Goal: Information Seeking & Learning: Get advice/opinions

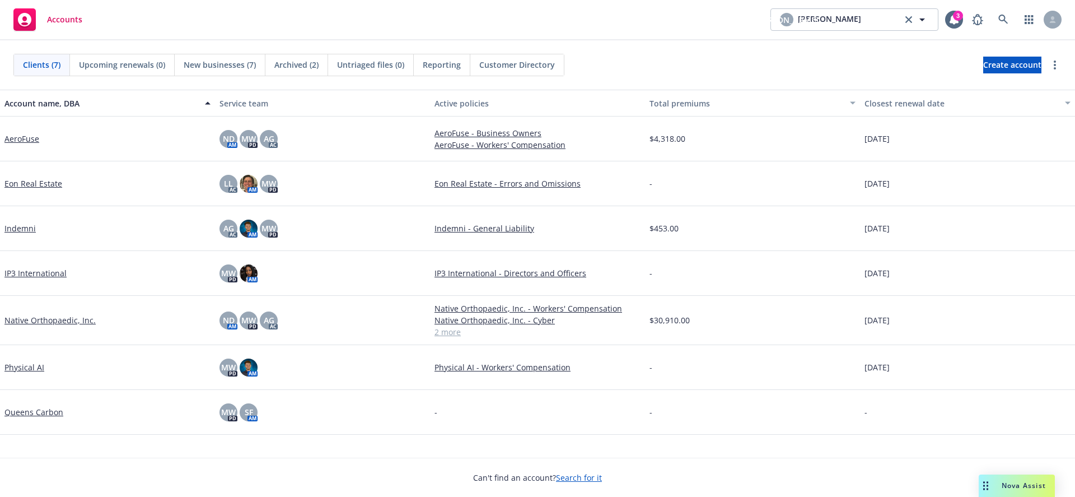
click at [29, 142] on link "AeroFuse" at bounding box center [21, 139] width 35 height 12
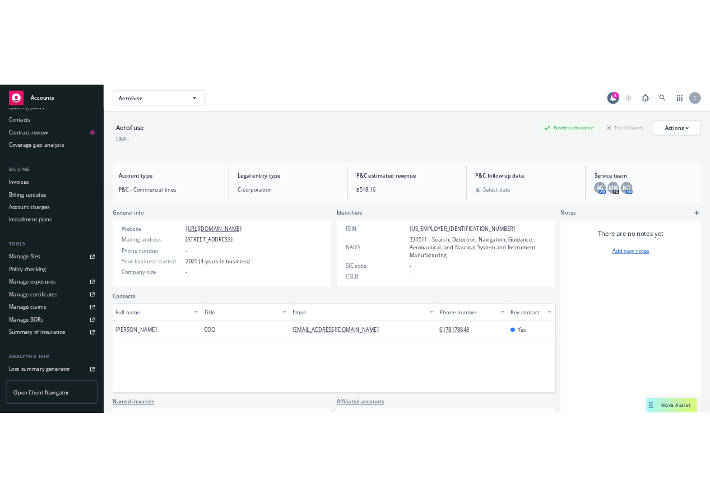
scroll to position [252, 0]
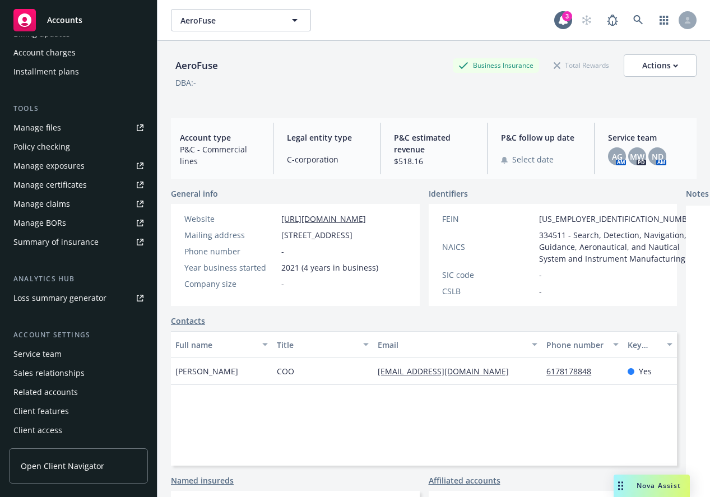
click at [67, 468] on span "Open Client Navigator" at bounding box center [62, 466] width 83 height 12
click at [258, 17] on span "AeroFuse" at bounding box center [228, 21] width 97 height 12
click at [259, 18] on input at bounding box center [238, 21] width 99 height 12
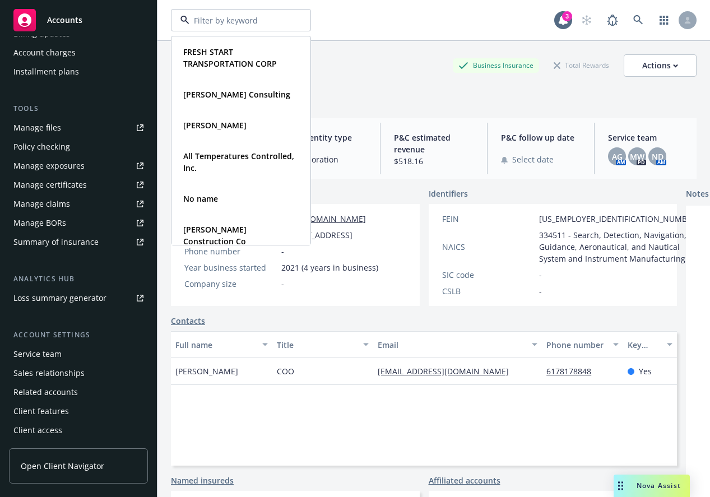
click at [72, 24] on span "Accounts" at bounding box center [64, 20] width 35 height 9
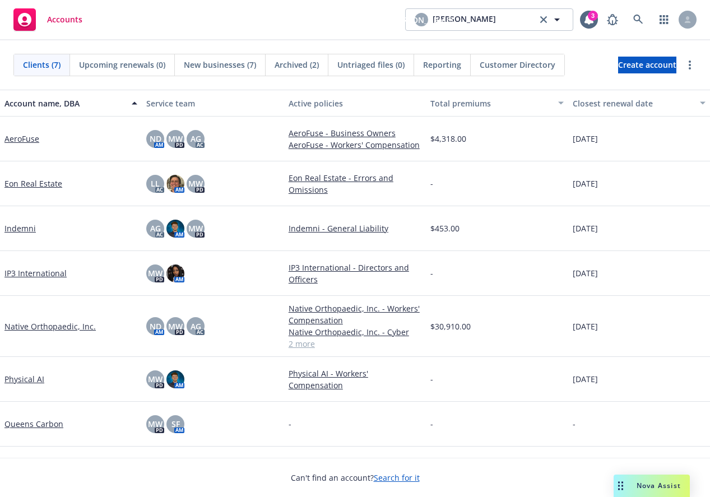
click at [31, 380] on link "Physical AI" at bounding box center [24, 379] width 40 height 12
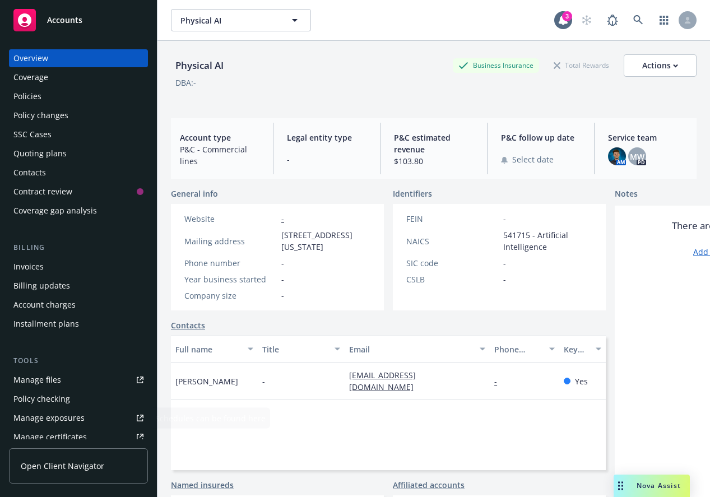
click at [47, 464] on span "Open Client Navigator" at bounding box center [62, 466] width 83 height 12
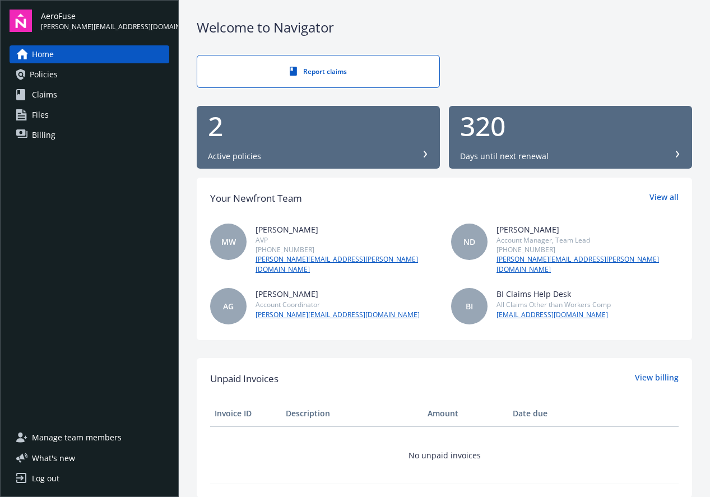
click at [54, 22] on span "[PERSON_NAME][EMAIL_ADDRESS][DOMAIN_NAME]" at bounding box center [105, 27] width 128 height 10
click at [24, 18] on img at bounding box center [21, 21] width 22 height 22
click at [66, 18] on span "AeroFuse" at bounding box center [105, 16] width 128 height 12
click at [59, 13] on span "AeroFuse" at bounding box center [105, 16] width 128 height 12
click at [514, 48] on div "Welcome to Navigator Report claims 2 Active policies 320 Days until next renewa…" at bounding box center [444, 374] width 531 height 749
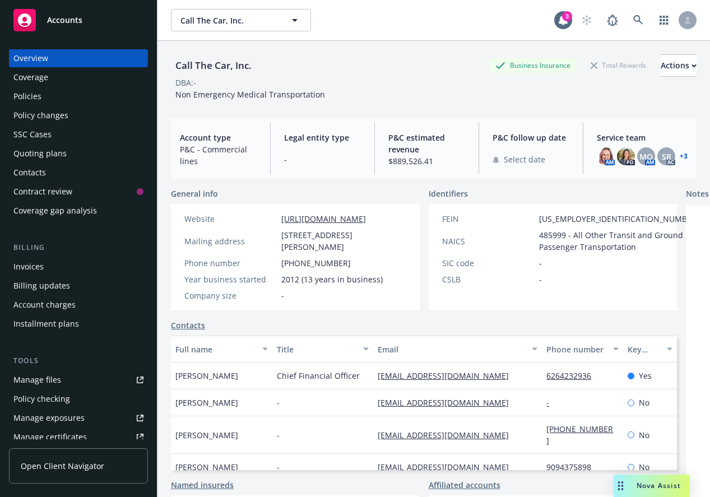
click at [66, 468] on span "Open Client Navigator" at bounding box center [62, 466] width 83 height 12
click at [85, 461] on span "Open Client Navigator" at bounding box center [62, 466] width 83 height 12
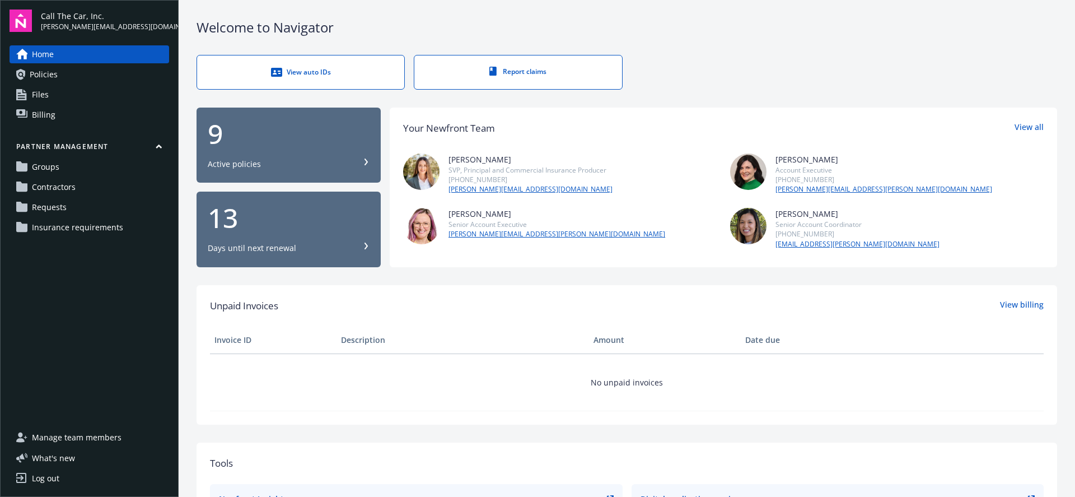
click at [47, 479] on div "Log out" at bounding box center [45, 478] width 27 height 18
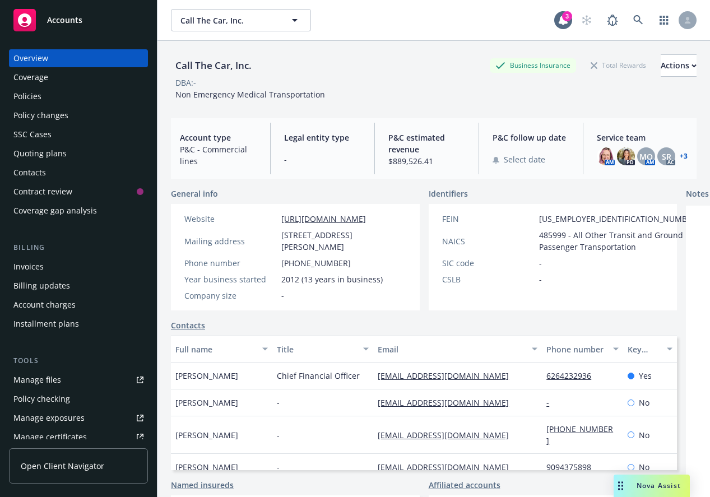
click at [61, 470] on span "Open Client Navigator" at bounding box center [62, 466] width 83 height 12
click at [375, 76] on div "Call The Car, Inc. Business Insurance Total Rewards Actions" at bounding box center [433, 65] width 525 height 22
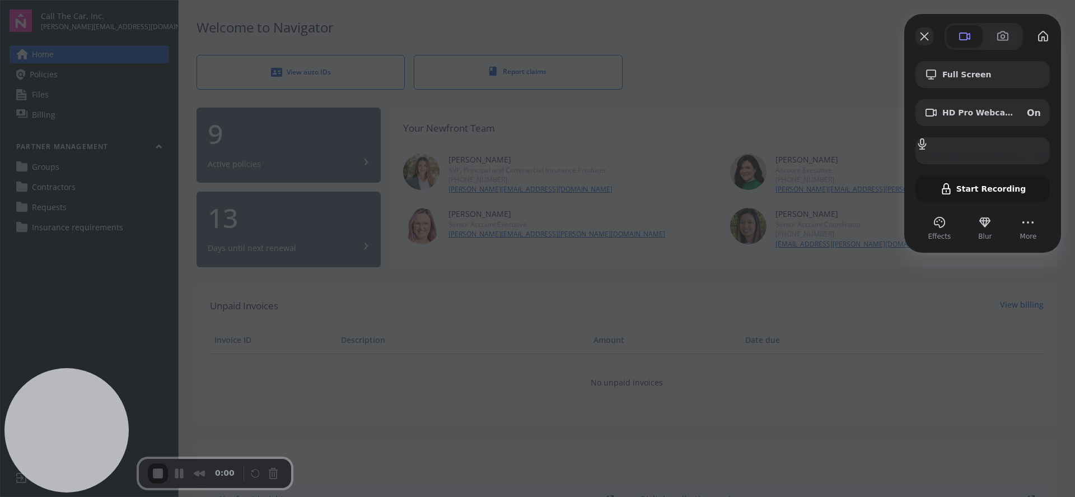
click at [924, 41] on button "Close" at bounding box center [925, 36] width 18 height 18
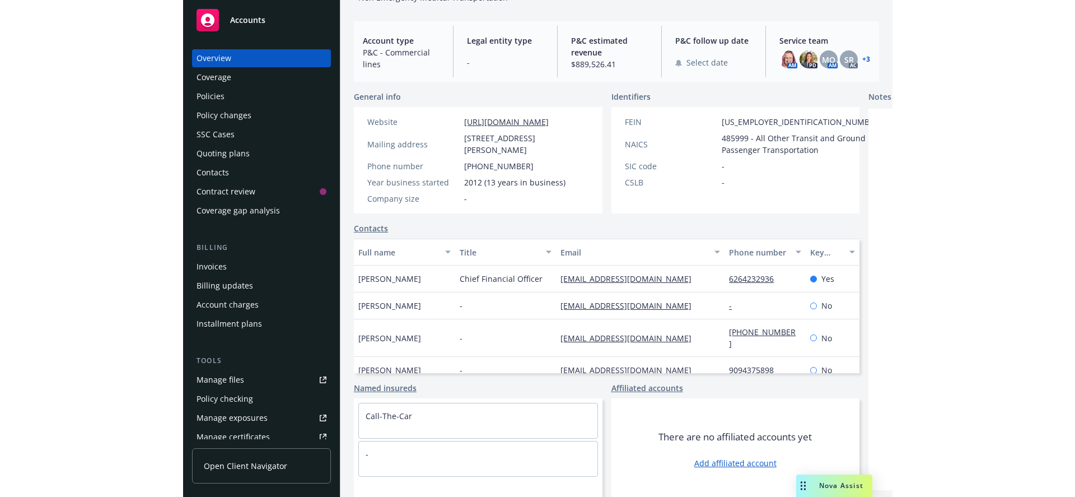
scroll to position [121, 0]
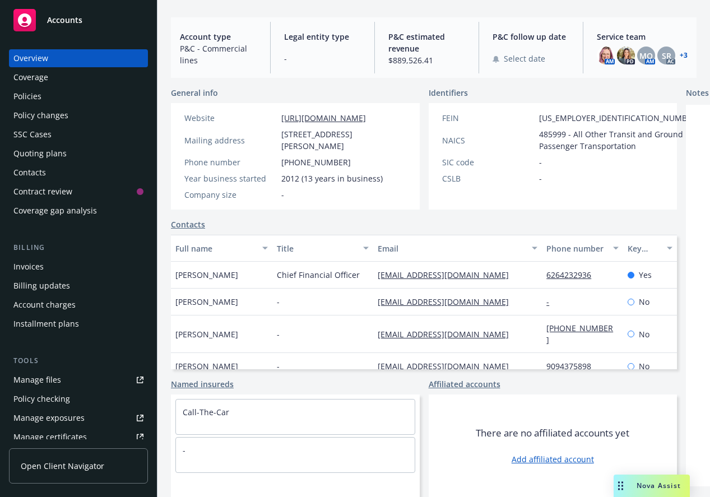
click at [67, 461] on span "Open Client Navigator" at bounding box center [62, 466] width 83 height 12
click at [48, 471] on span "Open Client Navigator" at bounding box center [62, 466] width 83 height 12
click at [58, 471] on span "Open Client Navigator" at bounding box center [62, 466] width 83 height 12
click at [50, 463] on span "Open Client Navigator" at bounding box center [62, 466] width 83 height 12
click at [75, 472] on link "Open Client Navigator" at bounding box center [78, 465] width 139 height 35
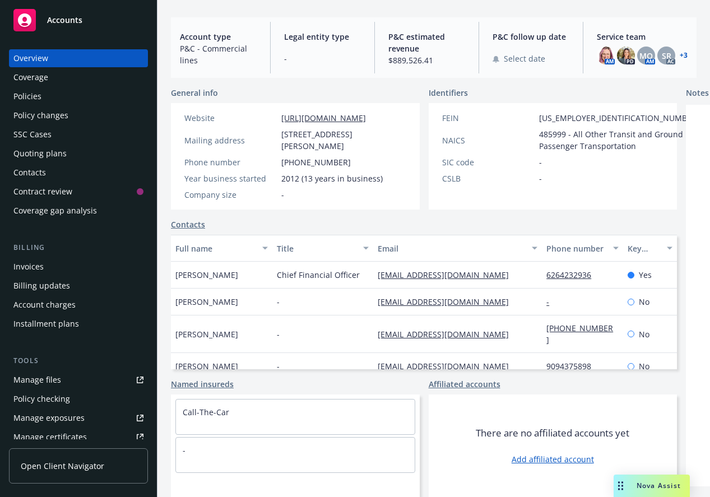
click at [71, 470] on span "Open Client Navigator" at bounding box center [62, 466] width 83 height 12
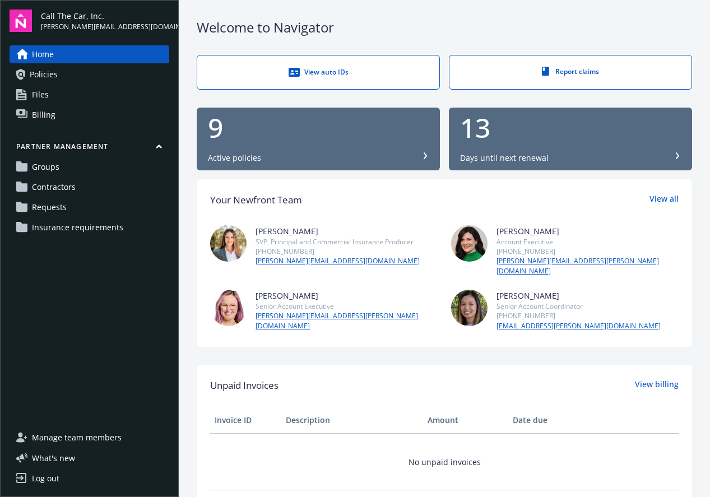
click at [57, 479] on div "Log out" at bounding box center [45, 478] width 27 height 18
click at [59, 479] on link "Log out" at bounding box center [90, 478] width 160 height 18
click at [49, 481] on div "Log out" at bounding box center [45, 478] width 27 height 18
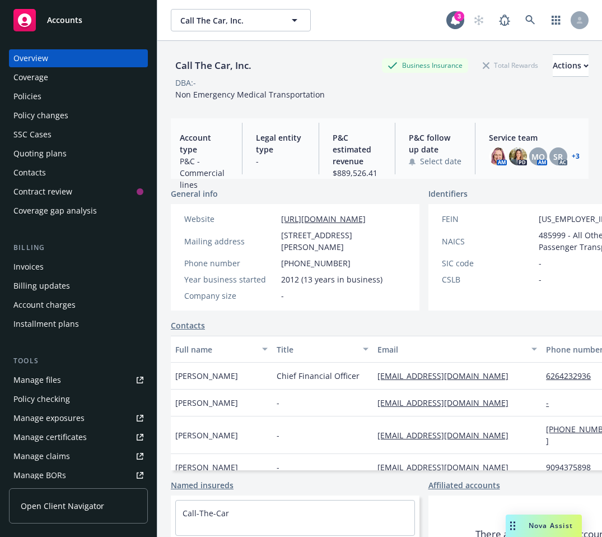
scroll to position [81, 0]
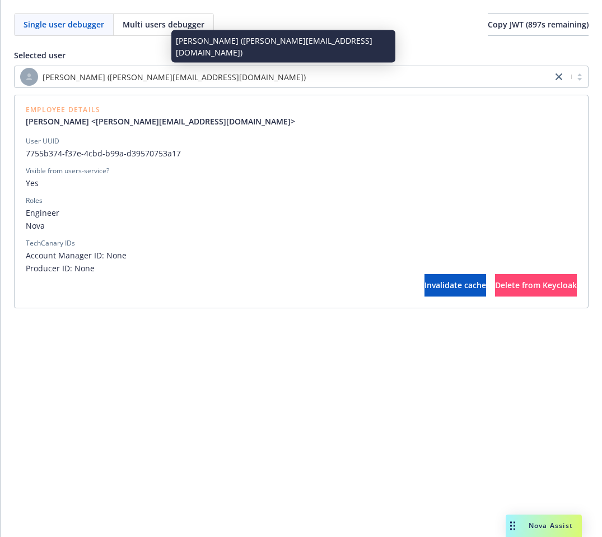
click at [180, 71] on span "[PERSON_NAME] ([PERSON_NAME][EMAIL_ADDRESS][DOMAIN_NAME])" at bounding box center [174, 77] width 263 height 12
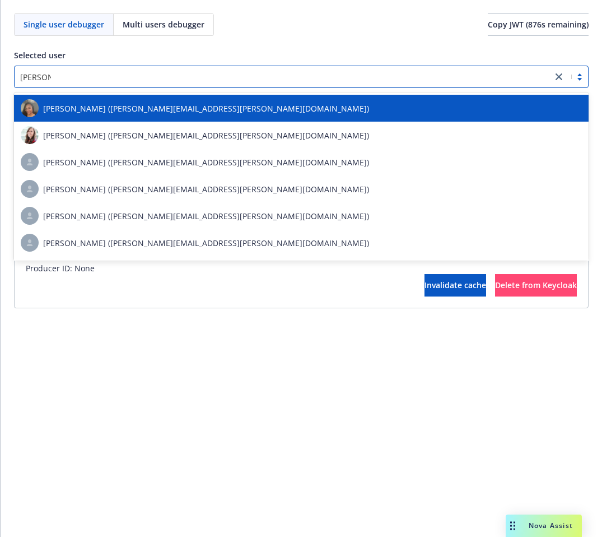
type input "christina"
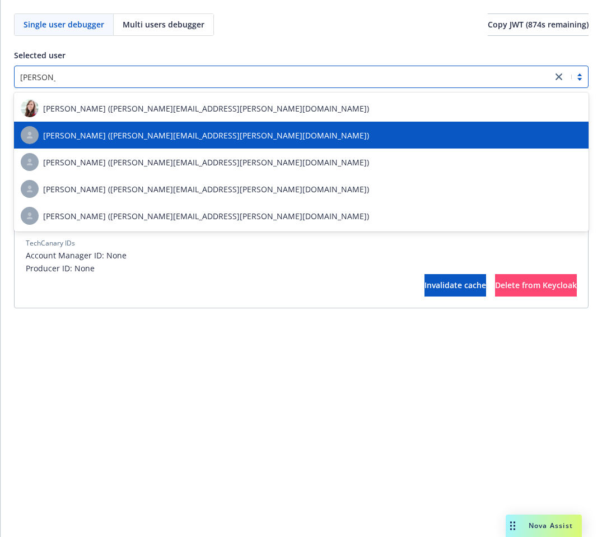
click at [148, 130] on span "Christina Magallanez (christina.magallanez@newfront.com)" at bounding box center [206, 135] width 326 height 12
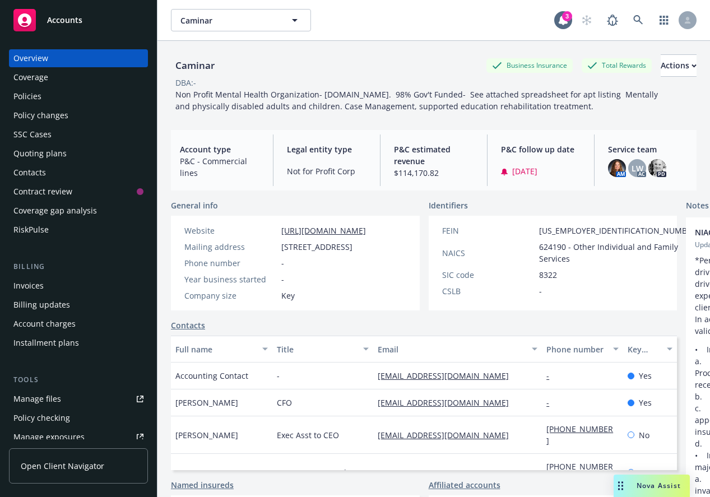
click at [646, 487] on span "Nova Assist" at bounding box center [658, 486] width 44 height 10
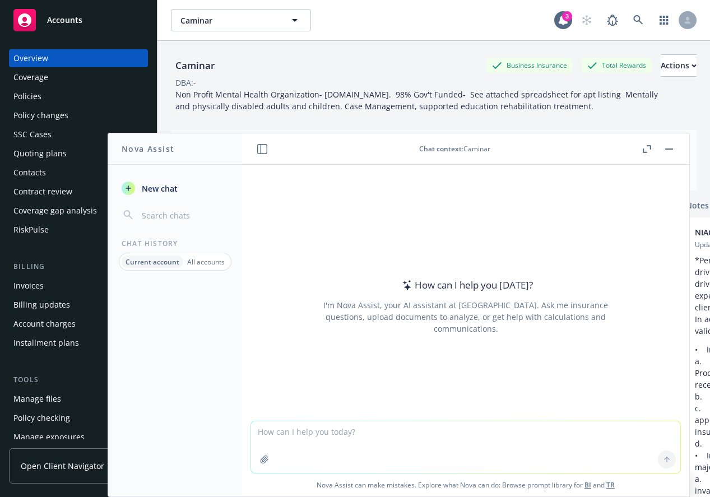
click at [647, 148] on icon "button" at bounding box center [646, 149] width 8 height 8
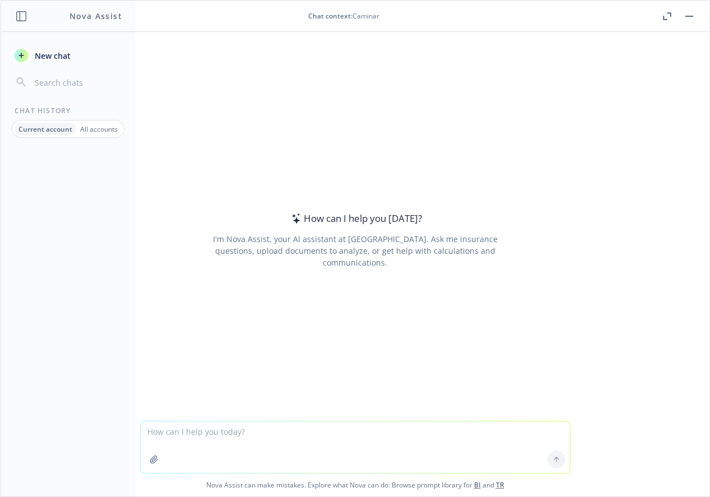
click at [287, 439] on textarea at bounding box center [355, 447] width 429 height 52
click at [203, 439] on textarea at bounding box center [355, 447] width 429 height 52
paste textarea "Nova, please give me a summary of the details of the active policy for Professi…"
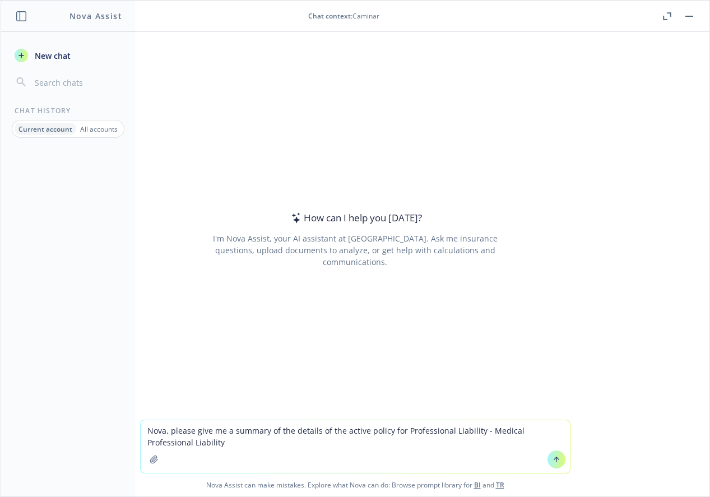
type textarea "Nova, please give me a summary of the details of the active policy for Professi…"
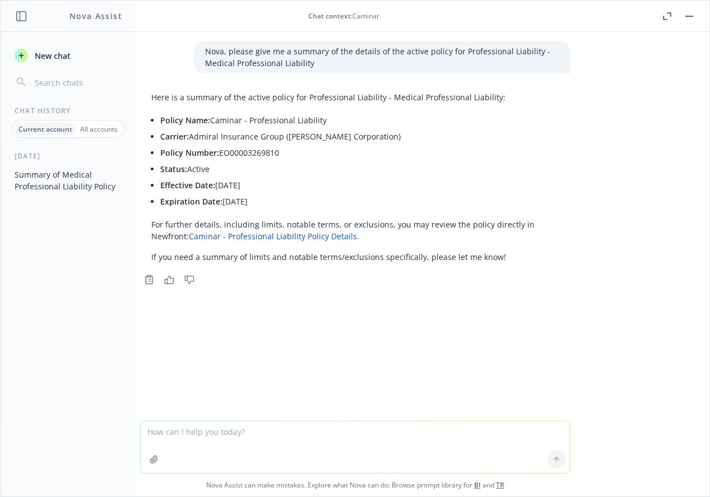
click at [190, 431] on textarea at bounding box center [355, 447] width 429 height 52
paste textarea "I need a list of all the files or documents associated with this policy"
type textarea "I need a list of all the files or documents associated with this policy"
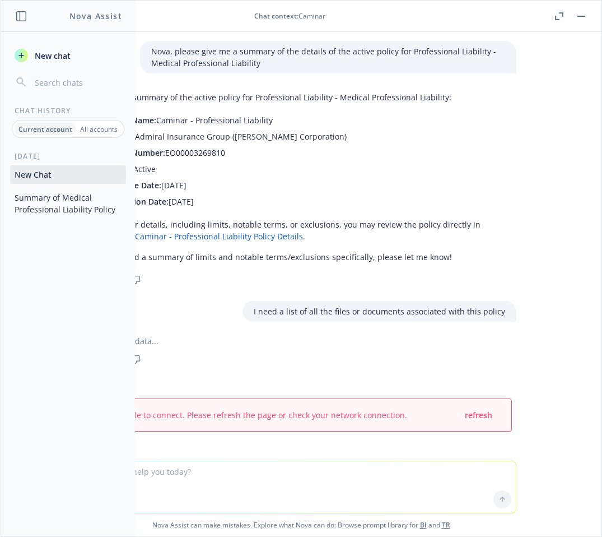
click at [21, 16] on icon "button" at bounding box center [21, 16] width 10 height 10
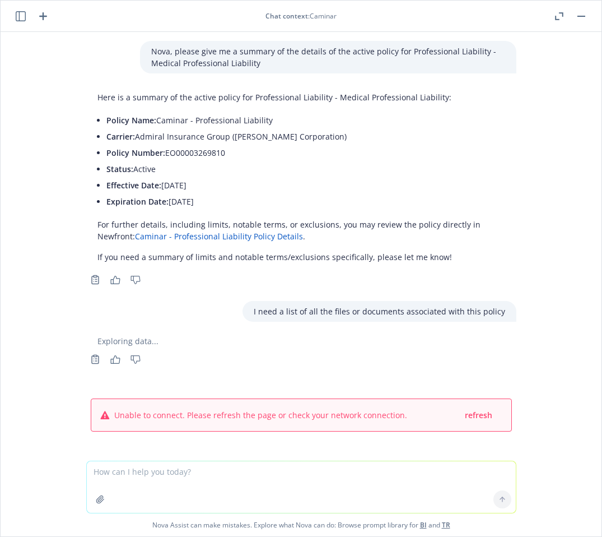
click at [276, 416] on span "Unable to connect. Please refresh the page or check your network connection." at bounding box center [260, 415] width 293 height 12
click at [479, 415] on span "refresh" at bounding box center [478, 414] width 27 height 11
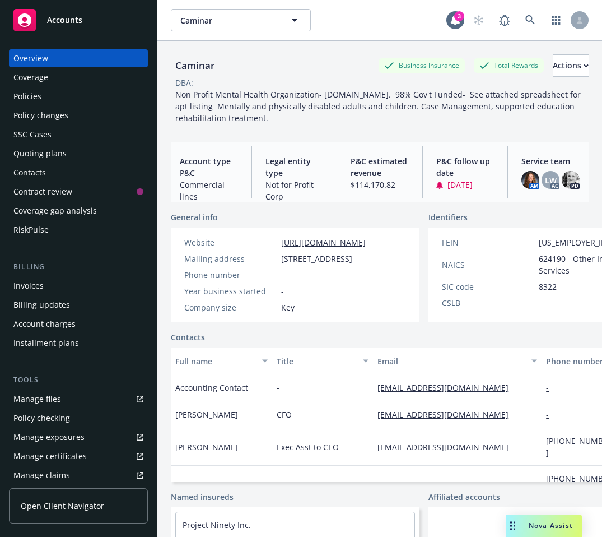
click at [550, 525] on span "Nova Assist" at bounding box center [551, 525] width 44 height 10
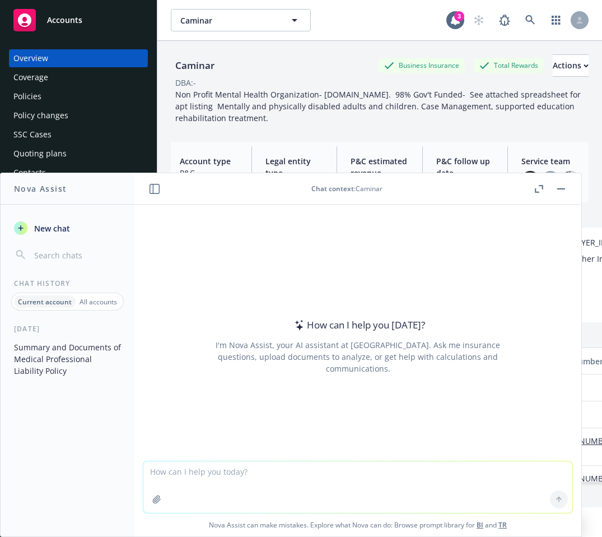
click at [59, 358] on button "Summary and Documents of Medical Professional Liability Policy" at bounding box center [68, 359] width 116 height 42
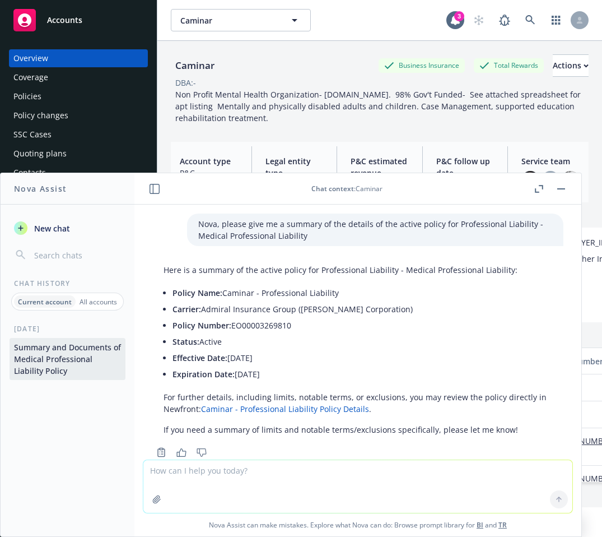
scroll to position [62, 0]
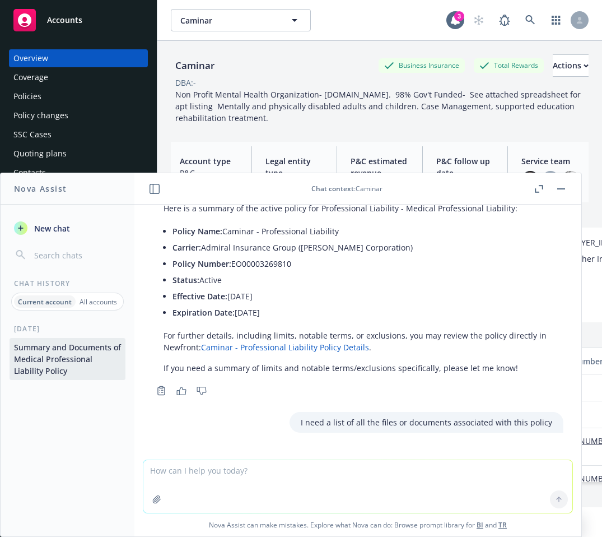
click at [292, 423] on div "I need a list of all the files or documents associated with this policy" at bounding box center [427, 422] width 274 height 21
click at [301, 422] on p "I need a list of all the files or documents associated with this policy" at bounding box center [426, 422] width 251 height 12
drag, startPoint x: 293, startPoint y: 422, endPoint x: 542, endPoint y: 421, distance: 248.7
click at [542, 421] on div "I need a list of all the files or documents associated with this policy" at bounding box center [427, 422] width 274 height 21
copy p "I need a list of all the files or documents associated with this policy"
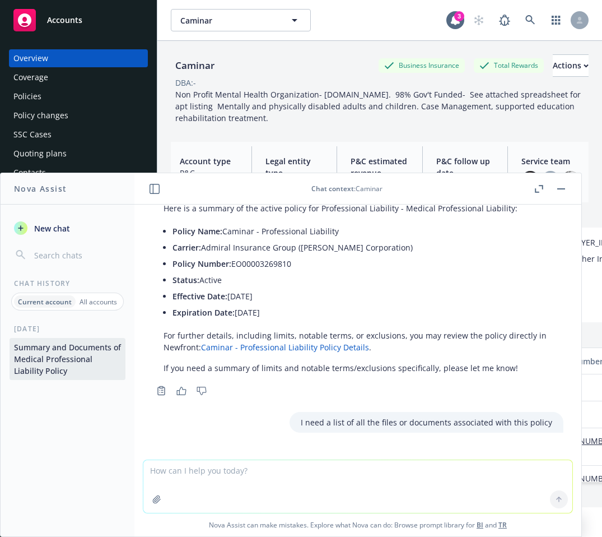
click at [346, 482] on textarea at bounding box center [357, 486] width 429 height 53
paste textarea "I need a list of all the files or documents associated with this policy"
type textarea "I need a list of all the files or documents associated with this policy"
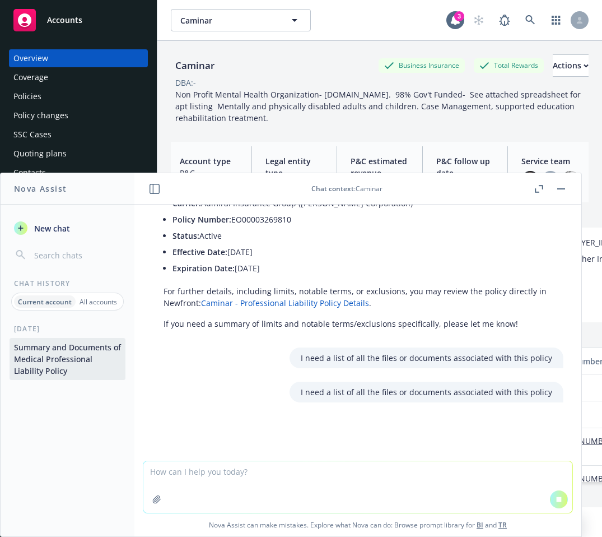
scroll to position [106, 0]
click at [536, 192] on icon "button" at bounding box center [537, 190] width 4 height 4
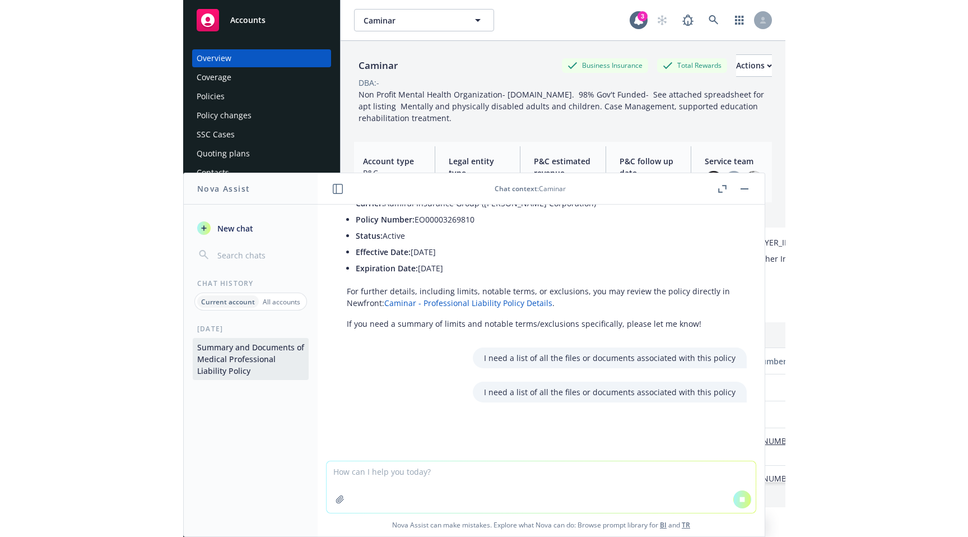
scroll to position [0, 0]
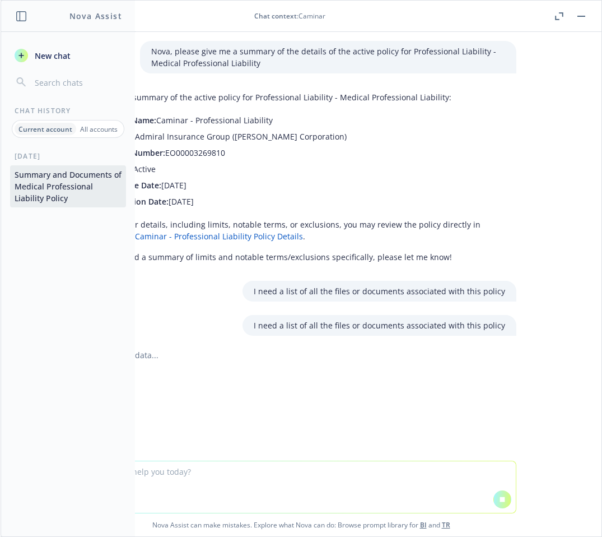
click at [22, 16] on icon "button" at bounding box center [21, 16] width 10 height 10
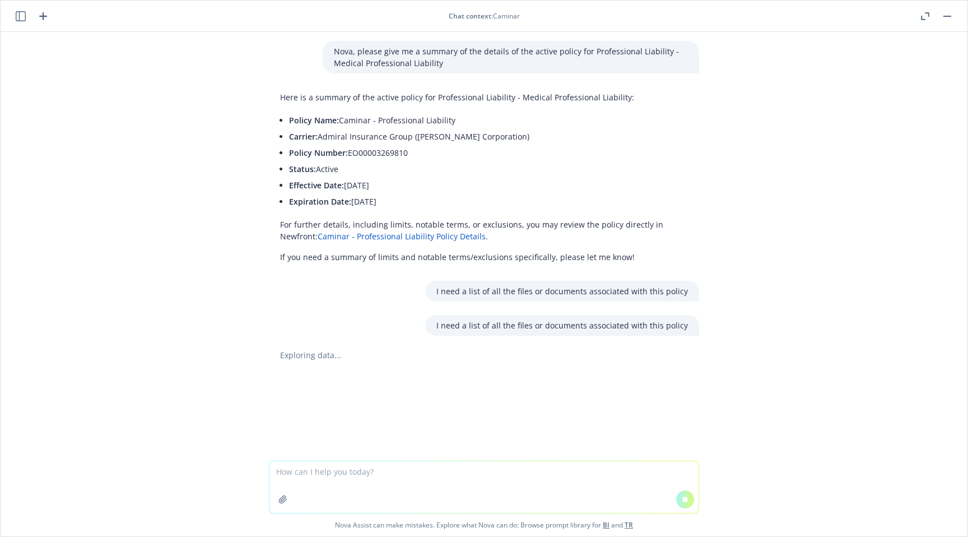
click at [428, 385] on div "Nova, please give me a summary of the details of the active policy for Professi…" at bounding box center [484, 246] width 967 height 428
